Goal: Task Accomplishment & Management: Manage account settings

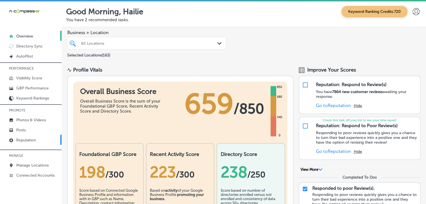
click at [27, 138] on p "Reputation" at bounding box center [26, 140] width 20 height 5
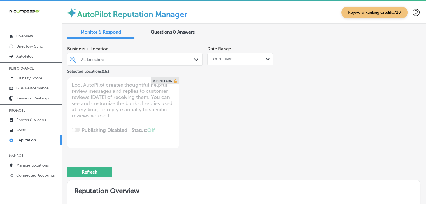
drag, startPoint x: 160, startPoint y: 65, endPoint x: 189, endPoint y: 58, distance: 30.1
click at [160, 65] on div "All Locations Path Created with Sketch." at bounding box center [134, 59] width 135 height 13
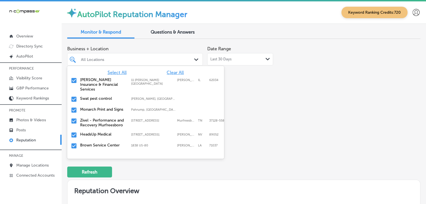
click at [178, 71] on span "Clear All" at bounding box center [175, 72] width 17 height 5
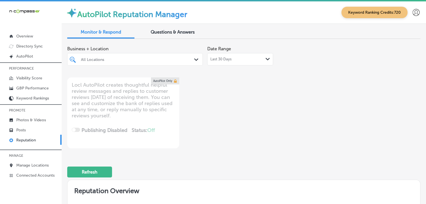
type textarea "x"
click at [148, 60] on div "All Locations" at bounding box center [138, 59] width 114 height 5
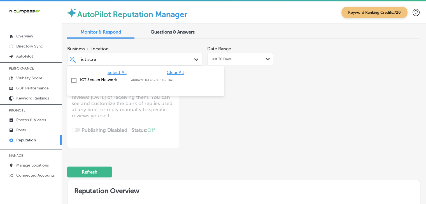
type input "ict scree"
click at [146, 76] on div "ICT Screen Network [GEOGRAPHIC_DATA], [GEOGRAPHIC_DATA], [GEOGRAPHIC_DATA] | [G…" at bounding box center [145, 80] width 157 height 11
type textarea "x"
type input "ict scree"
click at [155, 45] on div "Business + Location option focused, 2 of 164. 2 results available for search te…" at bounding box center [134, 54] width 135 height 22
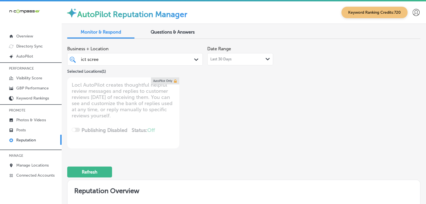
click at [217, 53] on div "Last 30 Days Path Created with Sketch." at bounding box center [240, 59] width 66 height 12
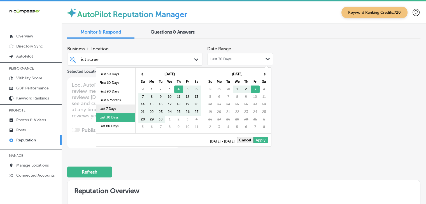
click at [123, 109] on li "Last 7 Days" at bounding box center [115, 109] width 39 height 9
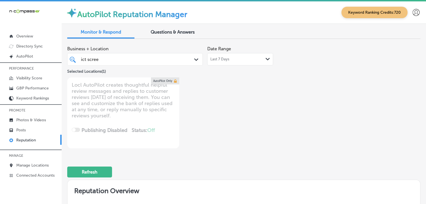
click at [239, 67] on div "Business + Location ict scree ict scree Path Created with Sketch. Selected Loca…" at bounding box center [173, 58] width 212 height 31
click at [244, 62] on div "Last 7 Days Path Created with Sketch." at bounding box center [240, 59] width 66 height 12
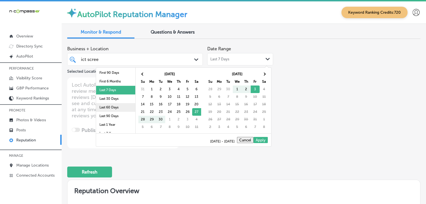
scroll to position [32, 0]
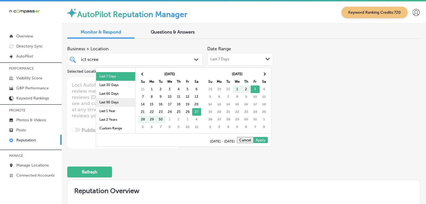
click at [115, 104] on li "Last 90 Days" at bounding box center [115, 102] width 39 height 9
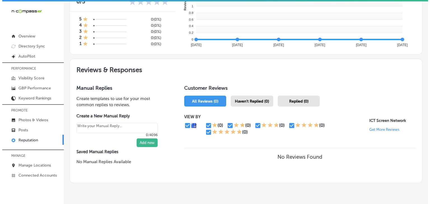
scroll to position [270, 0]
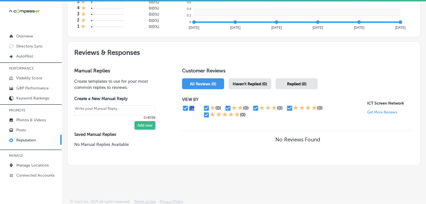
type textarea "x"
click at [27, 133] on link "Posts" at bounding box center [31, 130] width 62 height 10
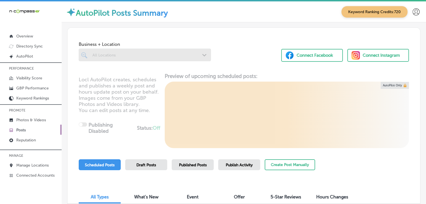
click at [249, 165] on span "Publish Activity" at bounding box center [239, 165] width 27 height 5
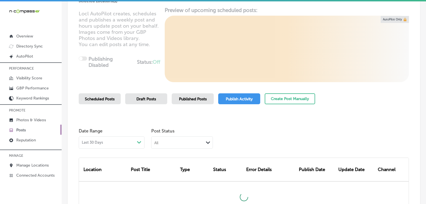
scroll to position [112, 0]
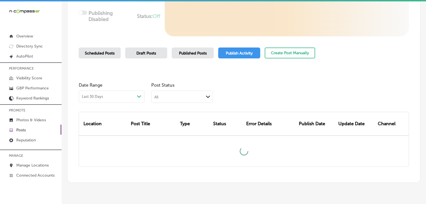
click at [102, 90] on div "Date Range Last 30 Days Path Created with Sketch." at bounding box center [112, 91] width 66 height 23
drag, startPoint x: 120, startPoint y: 95, endPoint x: 119, endPoint y: 99, distance: 3.2
click at [120, 95] on div "Last 30 Days Path Created with Sketch." at bounding box center [112, 97] width 60 height 4
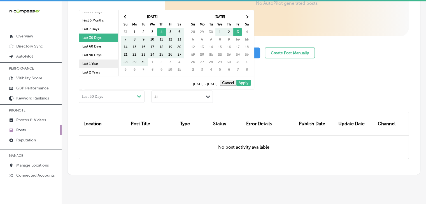
scroll to position [32, 0]
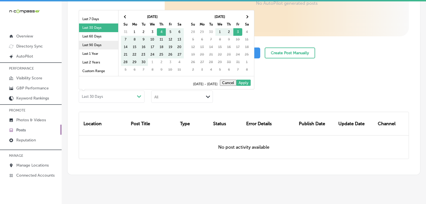
click at [103, 47] on li "Last 90 Days" at bounding box center [98, 45] width 39 height 9
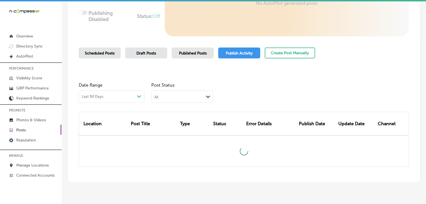
click at [177, 91] on div "Post Status All Path Created with Sketch." at bounding box center [182, 91] width 62 height 23
click at [177, 93] on div "All Path Created with Sketch." at bounding box center [181, 96] width 61 height 11
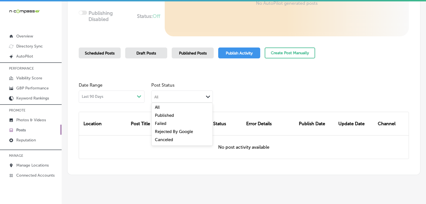
click at [167, 127] on div "Failed" at bounding box center [181, 124] width 61 height 8
click at [179, 99] on div "Failed" at bounding box center [177, 96] width 52 height 5
click at [168, 108] on div "All" at bounding box center [181, 108] width 61 height 8
click at [186, 55] on span "Published Posts" at bounding box center [193, 53] width 28 height 5
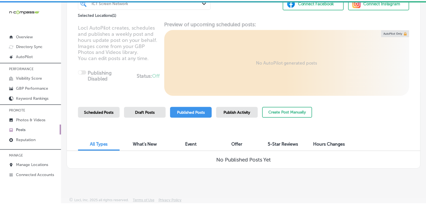
scroll to position [1, 0]
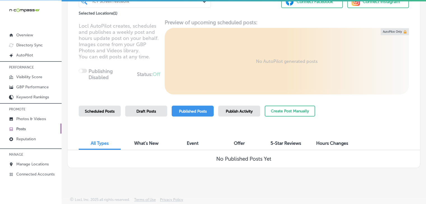
click at [62, 120] on div "Business + Location ICT Screen Network Path Created with Sketch. Selected Locat…" at bounding box center [244, 70] width 364 height 202
click at [60, 119] on link "Photos & Videos" at bounding box center [31, 119] width 62 height 10
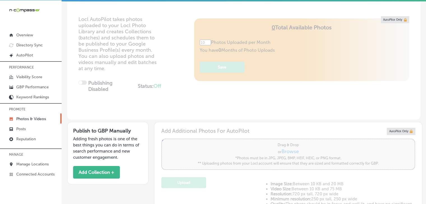
scroll to position [168, 0]
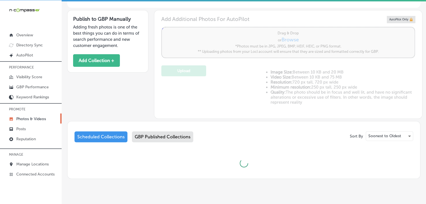
type input "5"
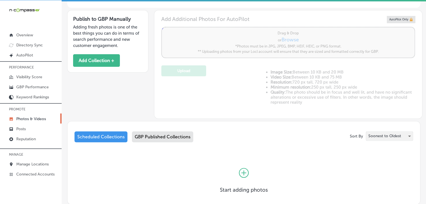
click at [385, 139] on div "Soonest to Oldest" at bounding box center [389, 136] width 47 height 9
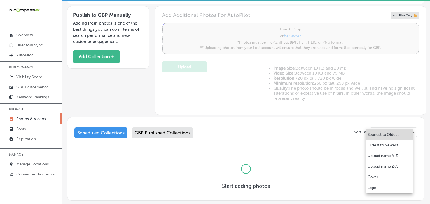
click at [188, 144] on div at bounding box center [215, 102] width 430 height 204
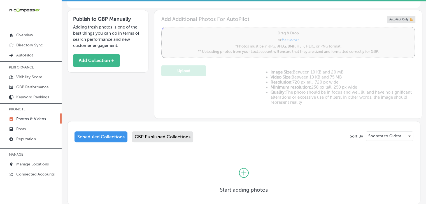
click at [185, 136] on div "GBP Published Collections" at bounding box center [162, 137] width 61 height 11
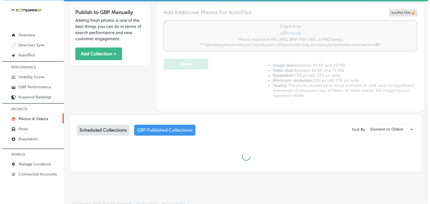
scroll to position [178, 0]
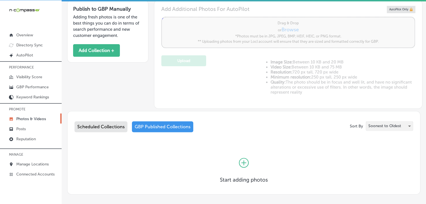
click at [376, 125] on p "Soonest to Oldest" at bounding box center [384, 125] width 33 height 5
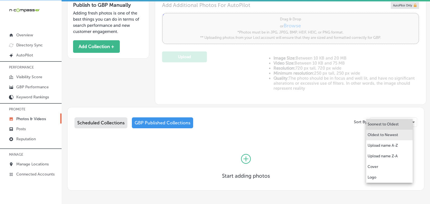
click at [371, 138] on li "Oldest to Newest" at bounding box center [389, 135] width 46 height 11
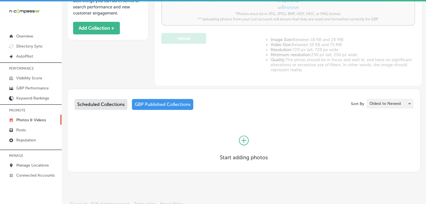
scroll to position [204, 0]
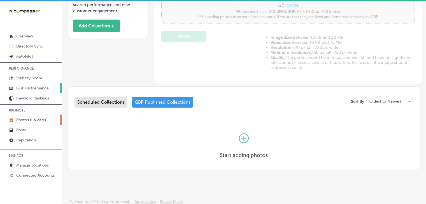
click at [51, 85] on link "GBP Performance" at bounding box center [31, 88] width 62 height 10
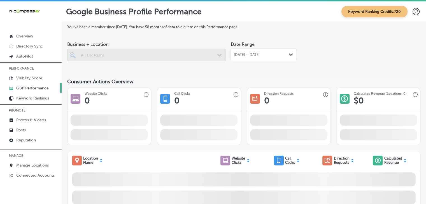
click at [283, 57] on div "[DATE] - [DATE] Path Created with Sketch." at bounding box center [263, 55] width 66 height 12
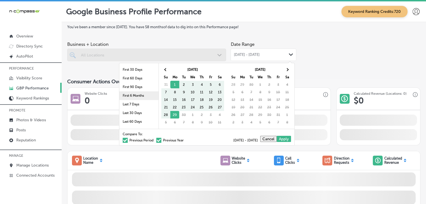
scroll to position [32, 0]
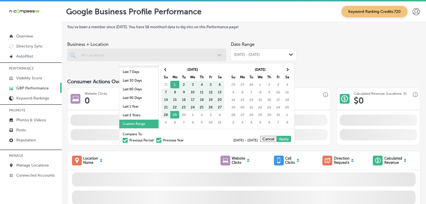
click at [139, 95] on li "Last 90 Days" at bounding box center [138, 98] width 39 height 9
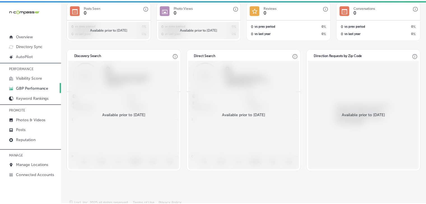
scroll to position [0, 0]
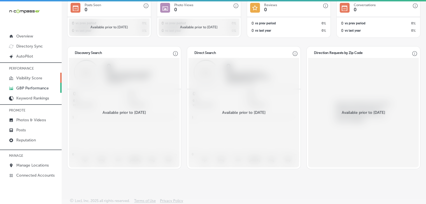
click at [32, 76] on p "Visibility Score" at bounding box center [29, 78] width 26 height 5
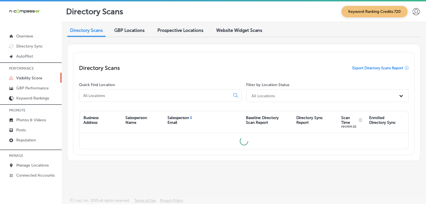
click at [171, 101] on div at bounding box center [160, 96] width 163 height 12
click at [171, 100] on div at bounding box center [160, 96] width 163 height 12
click at [171, 99] on div at bounding box center [160, 96] width 163 height 12
click at [171, 97] on input at bounding box center [156, 95] width 146 height 5
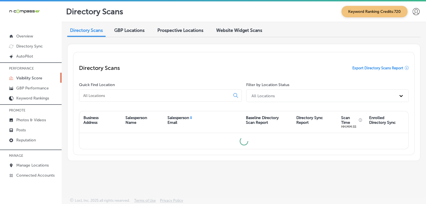
click at [170, 97] on input at bounding box center [156, 95] width 146 height 5
type input "u"
type input "i"
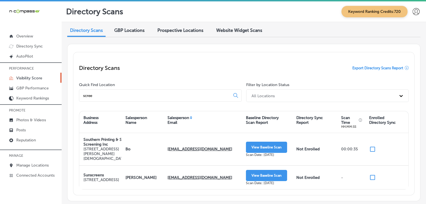
type input "scree"
click at [132, 27] on div "GBP Locations" at bounding box center [129, 31] width 39 height 12
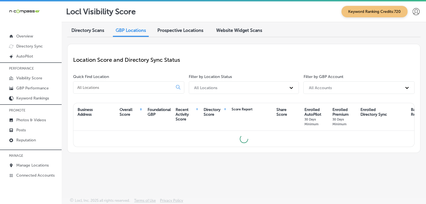
click at [73, 32] on span "Directory Scans" at bounding box center [87, 30] width 33 height 5
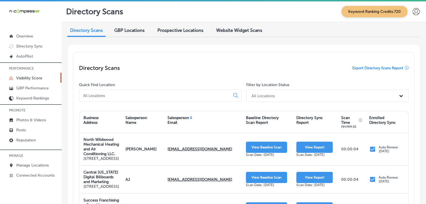
click at [30, 159] on p "MANAGE" at bounding box center [31, 156] width 62 height 8
click at [45, 159] on p "MANAGE" at bounding box center [31, 156] width 62 height 8
click at [45, 161] on link "Manage Locations" at bounding box center [31, 165] width 62 height 10
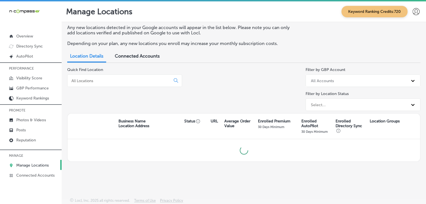
click at [144, 81] on input at bounding box center [120, 80] width 98 height 5
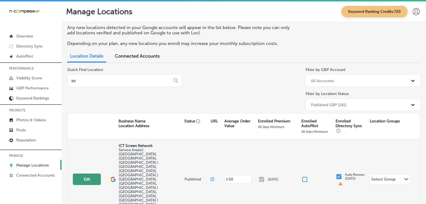
type input "ict"
click at [77, 174] on button "Edit" at bounding box center [87, 179] width 28 height 11
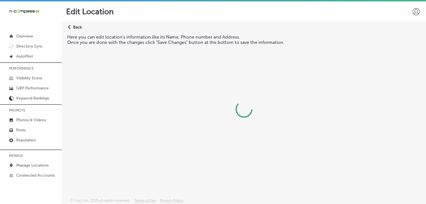
select select "US"
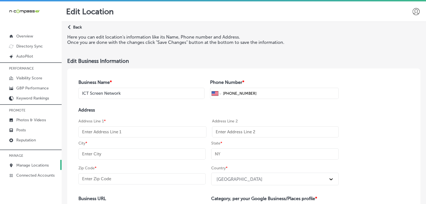
click at [58, 160] on link "Manage Locations" at bounding box center [31, 165] width 62 height 10
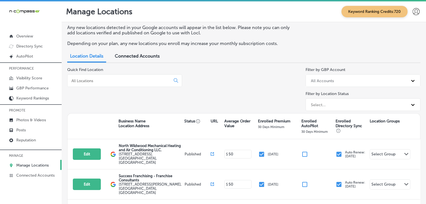
click at [109, 80] on input at bounding box center [120, 80] width 98 height 5
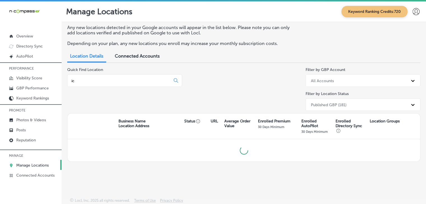
type input "ict"
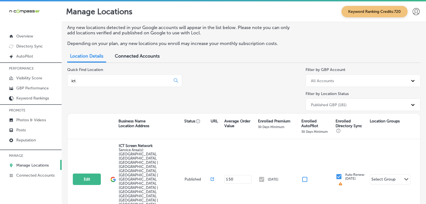
scroll to position [1, 0]
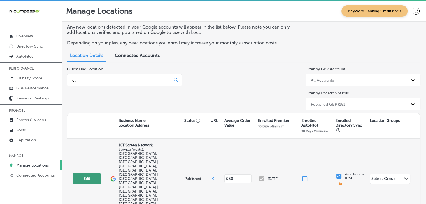
click at [96, 173] on button "Edit" at bounding box center [87, 178] width 28 height 11
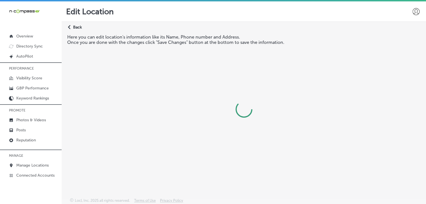
select select "US"
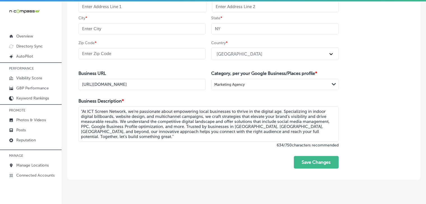
scroll to position [137, 0]
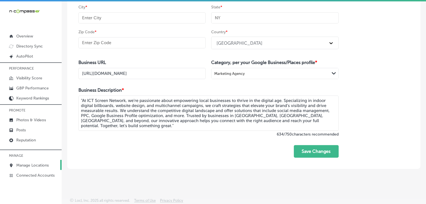
click at [18, 162] on link "Manage Locations" at bounding box center [31, 165] width 62 height 10
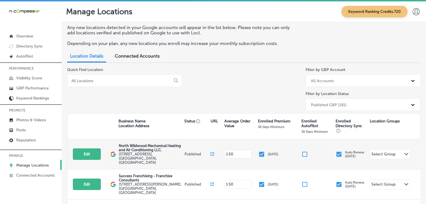
click at [104, 153] on div "Edit This location is not published yet." at bounding box center [92, 154] width 38 height 11
click at [102, 153] on div "Edit This location is not published yet." at bounding box center [92, 154] width 38 height 11
click at [101, 152] on div "Edit This location is not published yet." at bounding box center [92, 154] width 38 height 11
click at [97, 150] on button "Edit" at bounding box center [87, 154] width 28 height 11
select select "US"
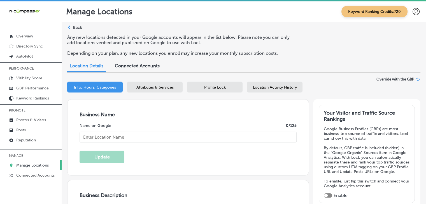
type input "North Wildwood Mechanical Heating and Air Conditioning LLC."
type input "[STREET_ADDRESS]"
type input "Unit 3"
type input "[GEOGRAPHIC_DATA]"
type input "08242"
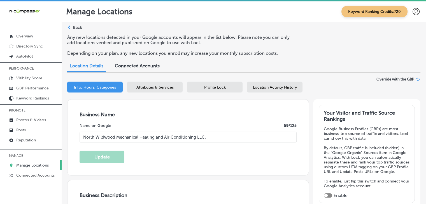
type input "US"
type input "[URL][DOMAIN_NAME]"
checkbox input "true"
type textarea "North Wildwood Mechanical Heating and Air Conditioning LLC is a family-owned HV…"
type input "[PHONE_NUMBER]"
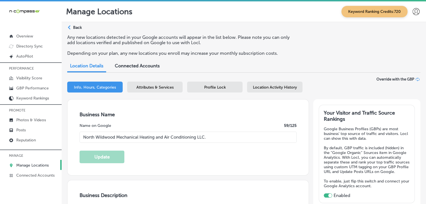
click at [75, 33] on div "Path Created with Sketch. Back" at bounding box center [74, 30] width 15 height 10
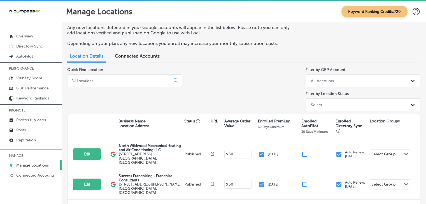
click at [127, 79] on input at bounding box center [120, 80] width 98 height 5
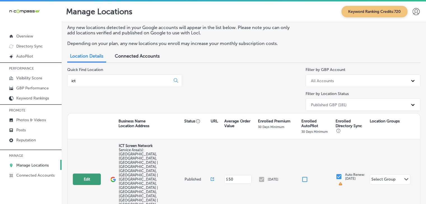
type input "ict"
click at [88, 174] on button "Edit" at bounding box center [87, 179] width 28 height 11
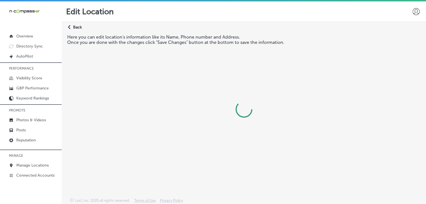
select select "US"
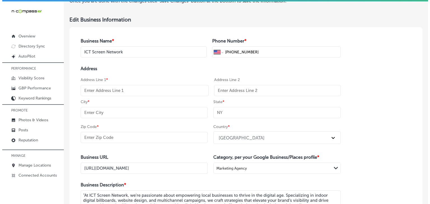
scroll to position [56, 0]
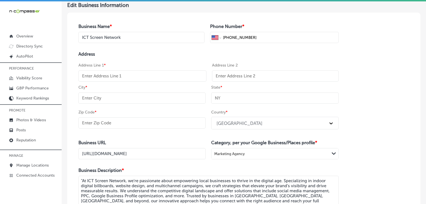
click at [305, 153] on div "Marketing Agency" at bounding box center [270, 154] width 118 height 8
click at [371, 148] on div "Business Name * ICT Screen Network Phone Number * International [GEOGRAPHIC_DAT…" at bounding box center [243, 131] width 353 height 237
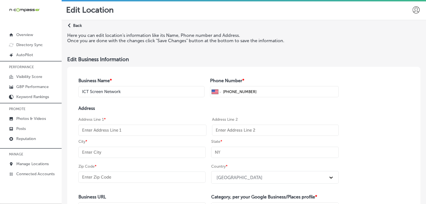
scroll to position [0, 0]
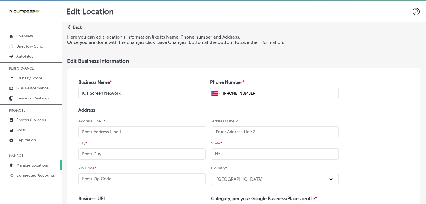
click at [26, 162] on link "Manage Locations" at bounding box center [31, 165] width 62 height 10
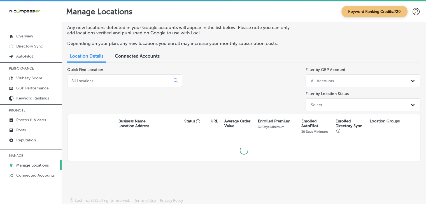
scroll to position [8, 0]
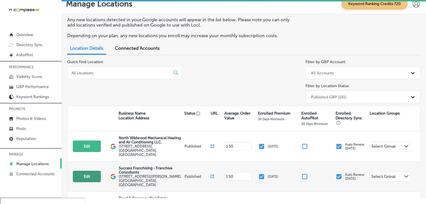
click at [93, 171] on button "Edit" at bounding box center [87, 176] width 28 height 11
select select "US"
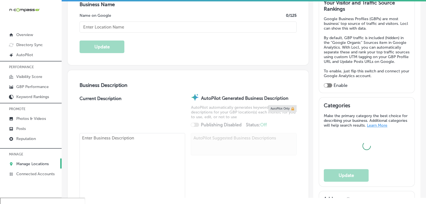
checkbox input "true"
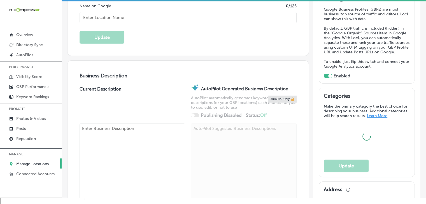
type input "Success Franchising - Franchise Consultants"
type input "[STREET_ADDRESS][PERSON_NAME]"
type input "[GEOGRAPHIC_DATA]"
type input "77002"
type input "US"
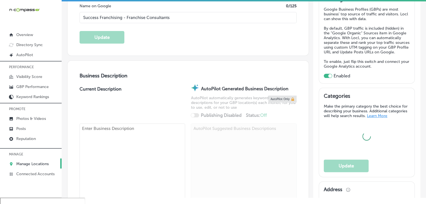
type input "[URL][DOMAIN_NAME]"
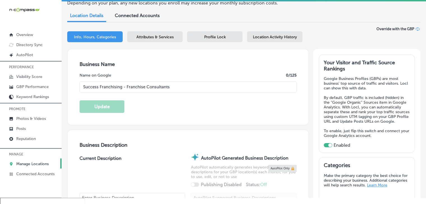
type textarea "Success Franchising is a women-owned franchise consulting firm based in [GEOGRA…"
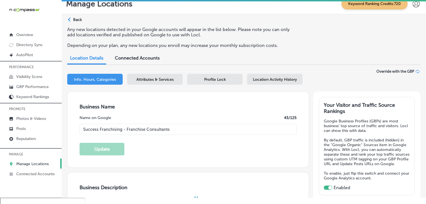
type input "[PHONE_NUMBER]"
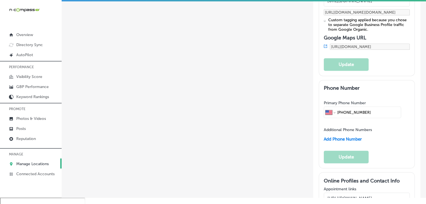
scroll to position [1059, 0]
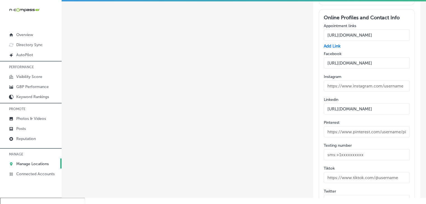
click at [30, 159] on link "Manage Locations" at bounding box center [31, 164] width 62 height 10
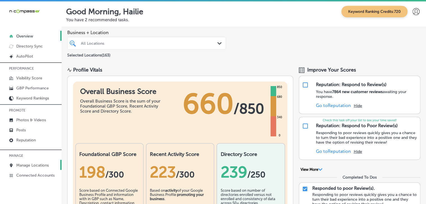
click at [34, 165] on p "Manage Locations" at bounding box center [32, 165] width 32 height 5
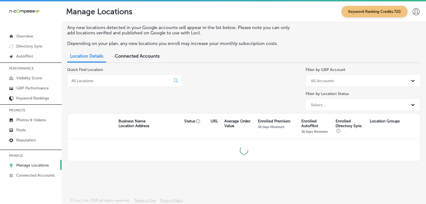
click at [106, 74] on div at bounding box center [124, 80] width 115 height 13
click at [106, 77] on div at bounding box center [124, 80] width 115 height 13
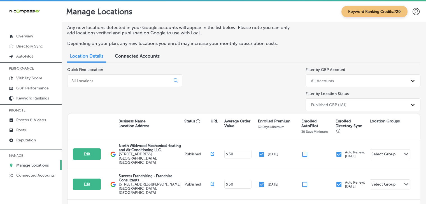
click at [88, 85] on div at bounding box center [124, 80] width 115 height 13
click at [88, 82] on input at bounding box center [120, 80] width 98 height 5
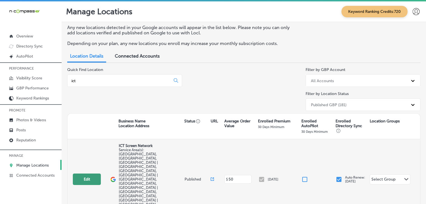
type input "ict"
click at [81, 174] on button "Edit" at bounding box center [87, 179] width 28 height 11
select select "US"
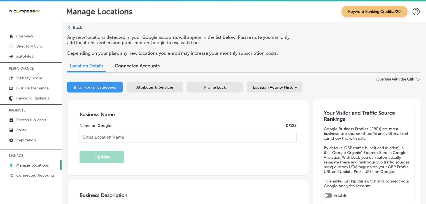
type input "ICT Screen Network"
checkbox input "false"
type input "[STREET_ADDRESS]"
type input "Witchta"
type input "67219"
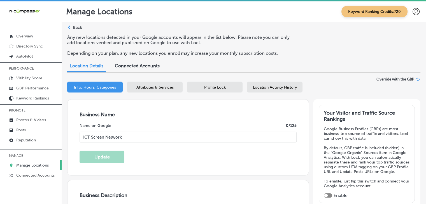
type input "US"
type input "[URL][DOMAIN_NAME]"
type textarea "At ICT Screen Network, we're passionate about empowering local businesses to th…"
type input "[PHONE_NUMBER]"
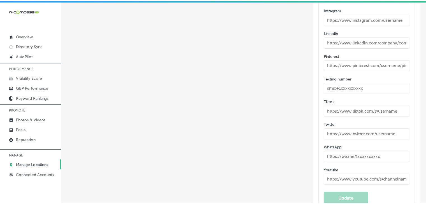
scroll to position [945, 0]
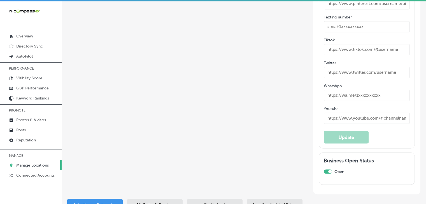
drag, startPoint x: 162, startPoint y: 155, endPoint x: 158, endPoint y: 166, distance: 11.4
click at [158, 194] on span "Attributes & Services" at bounding box center [154, 204] width 37 height 5
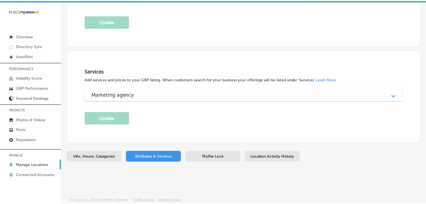
scroll to position [259, 0]
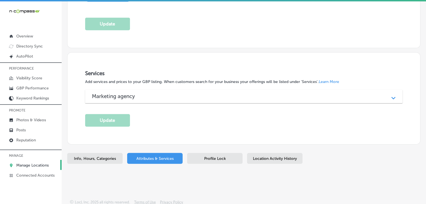
drag, startPoint x: 213, startPoint y: 145, endPoint x: 211, endPoint y: 153, distance: 9.0
click at [208, 164] on div "Info, Hours, Categories Attributes & Services Profile Lock Location Activity Hi…" at bounding box center [243, 159] width 353 height 13
click at [210, 161] on div "Profile Lock" at bounding box center [214, 158] width 55 height 11
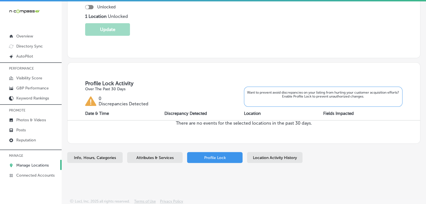
click at [256, 157] on span "Location Activity History" at bounding box center [275, 158] width 44 height 5
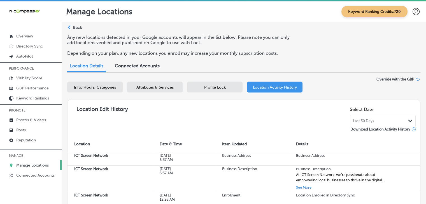
click at [217, 88] on span "Profile Lock" at bounding box center [215, 87] width 22 height 5
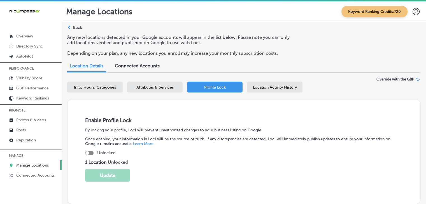
click at [92, 154] on div at bounding box center [89, 153] width 8 height 4
checkbox input "true"
click at [101, 173] on button "Update" at bounding box center [107, 175] width 45 height 13
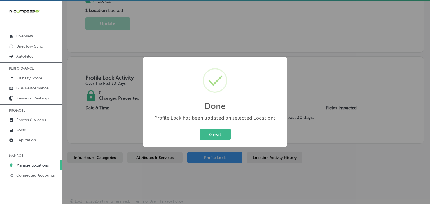
click at [58, 3] on div "iconmonstr-menu-thin copy Created with Sketch. Overview Directory Sync Created …" at bounding box center [31, 92] width 62 height 182
click at [239, 63] on div "Done ×" at bounding box center [215, 89] width 132 height 52
click at [237, 46] on div "Done × Profile Lock has been updated on selected Locations Great Cancel" at bounding box center [215, 102] width 430 height 204
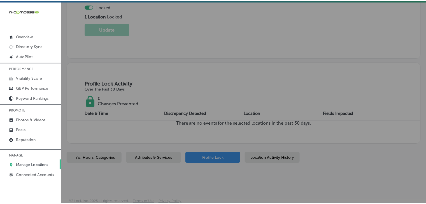
scroll to position [146, 0]
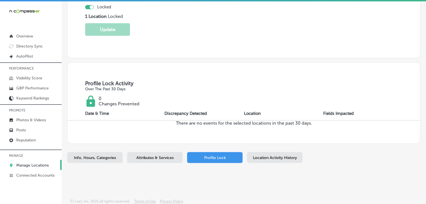
click at [103, 156] on span "Info, Hours, Categories" at bounding box center [95, 158] width 42 height 5
select select "US"
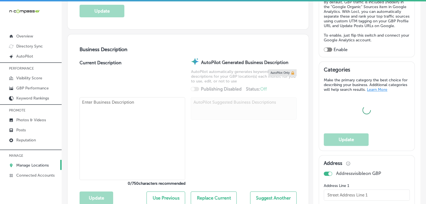
type textarea "At ICT Screen Network, we're passionate about empowering local businesses to th…"
